Goal: Information Seeking & Learning: Learn about a topic

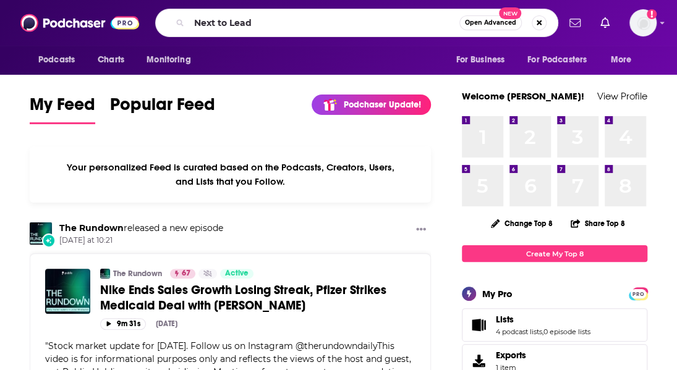
type input "Next to Lead"
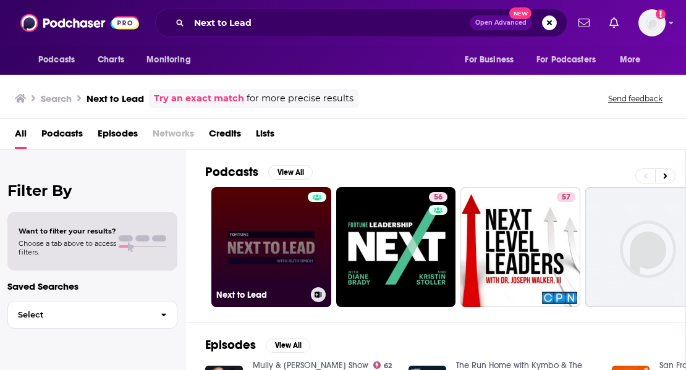
click at [276, 234] on link "Next to Lead" at bounding box center [272, 247] width 120 height 120
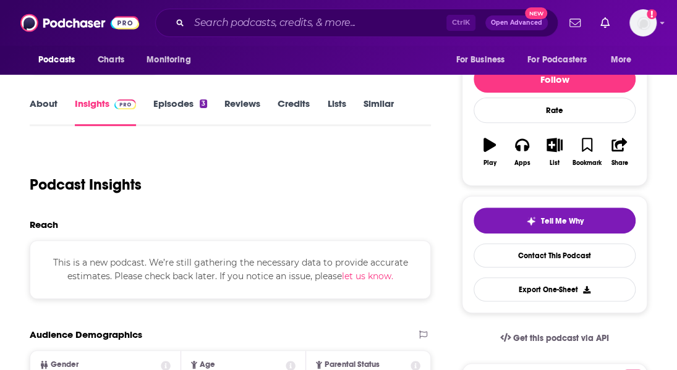
scroll to position [124, 0]
